Goal: Find specific page/section: Find specific page/section

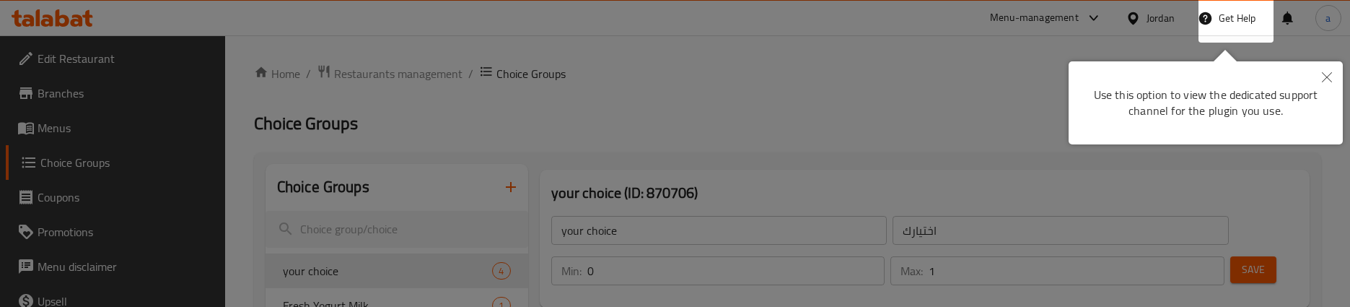
click at [1319, 74] on button "Close" at bounding box center [1327, 77] width 32 height 33
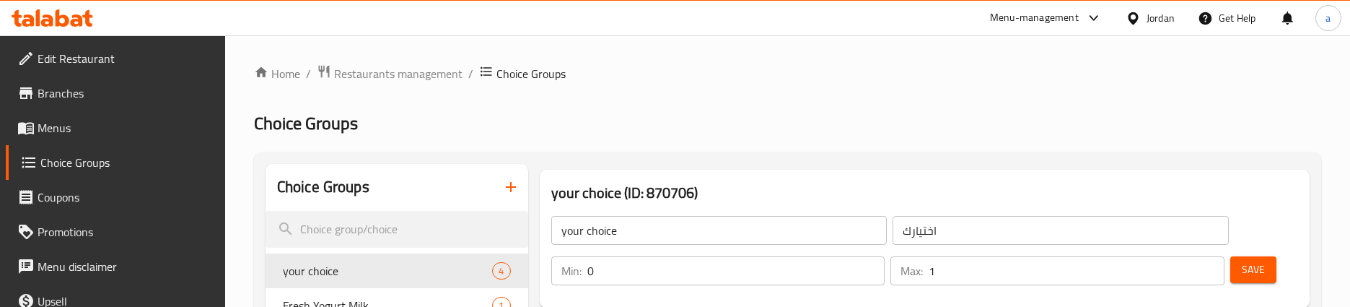
click at [100, 117] on link "Menus" at bounding box center [115, 127] width 219 height 35
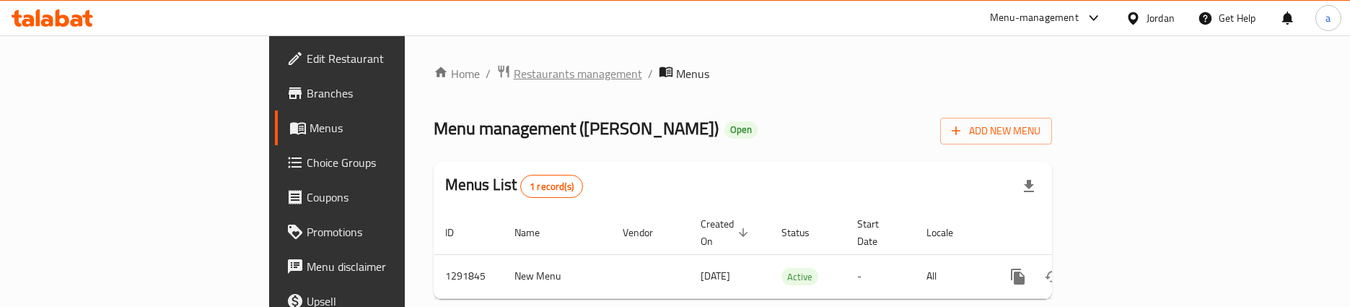
click at [514, 70] on span "Restaurants management" at bounding box center [578, 73] width 128 height 17
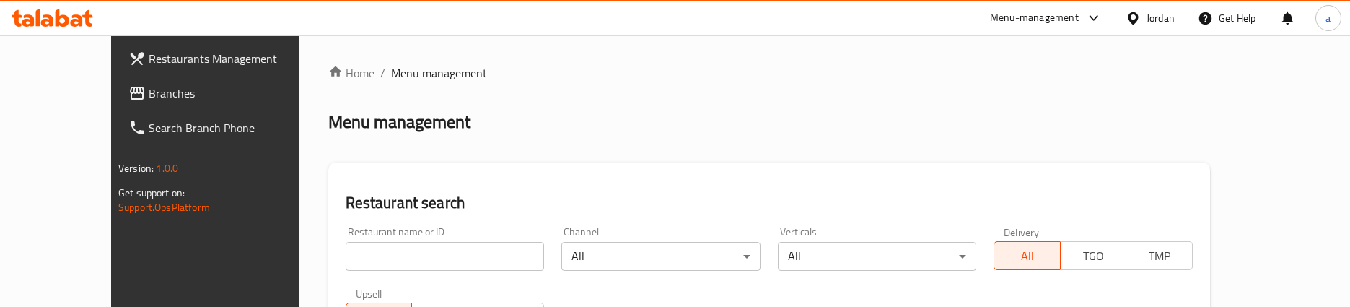
click at [149, 91] on span "Branches" at bounding box center [237, 92] width 176 height 17
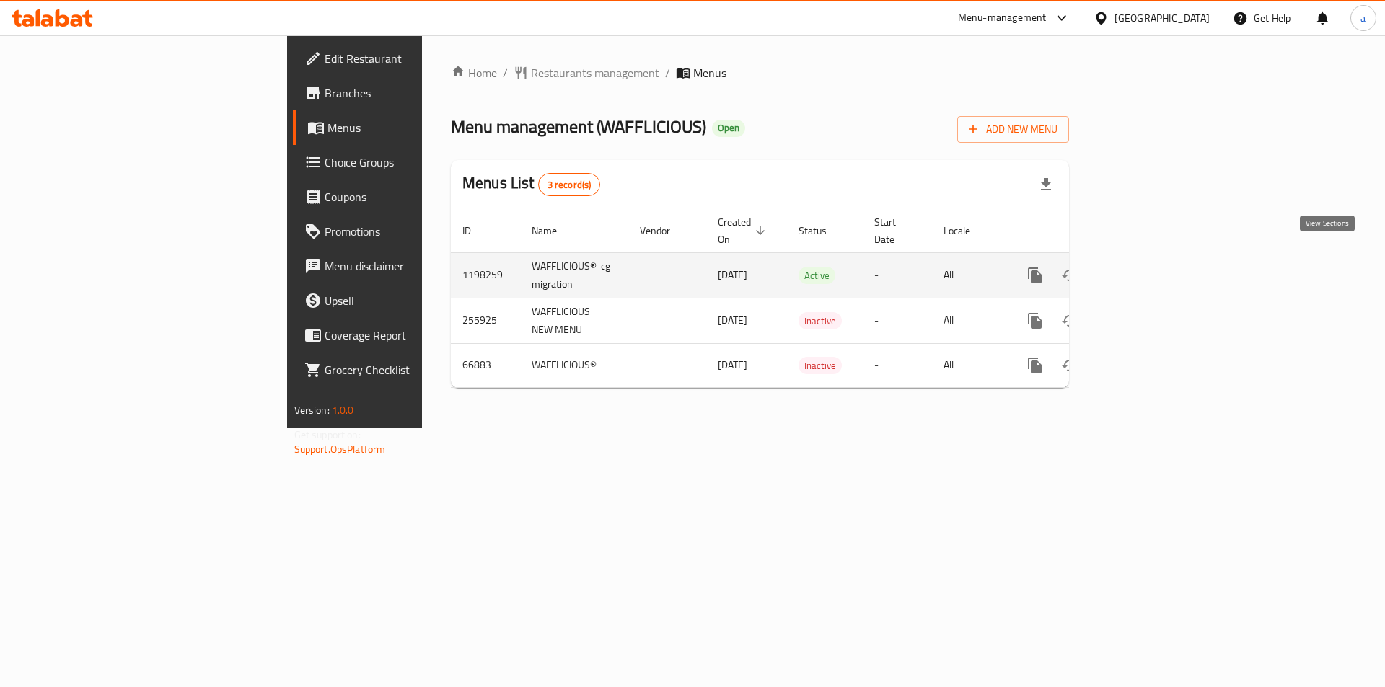
click at [1145, 269] on icon "enhanced table" at bounding box center [1138, 275] width 13 height 13
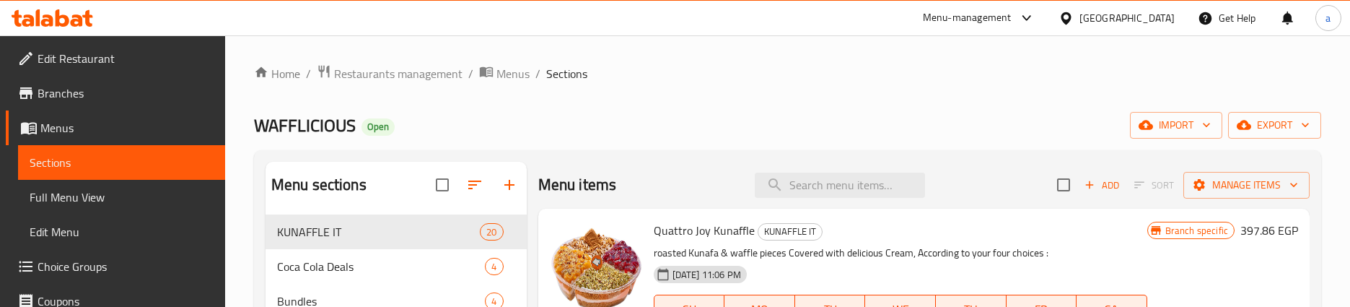
click at [415, 71] on span "Restaurants management" at bounding box center [398, 73] width 128 height 17
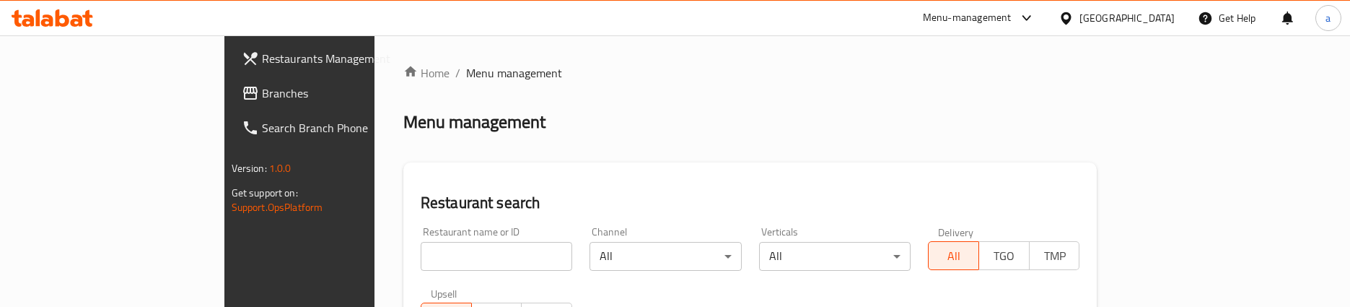
click at [262, 93] on span "Branches" at bounding box center [350, 92] width 176 height 17
